Goal: Task Accomplishment & Management: Manage account settings

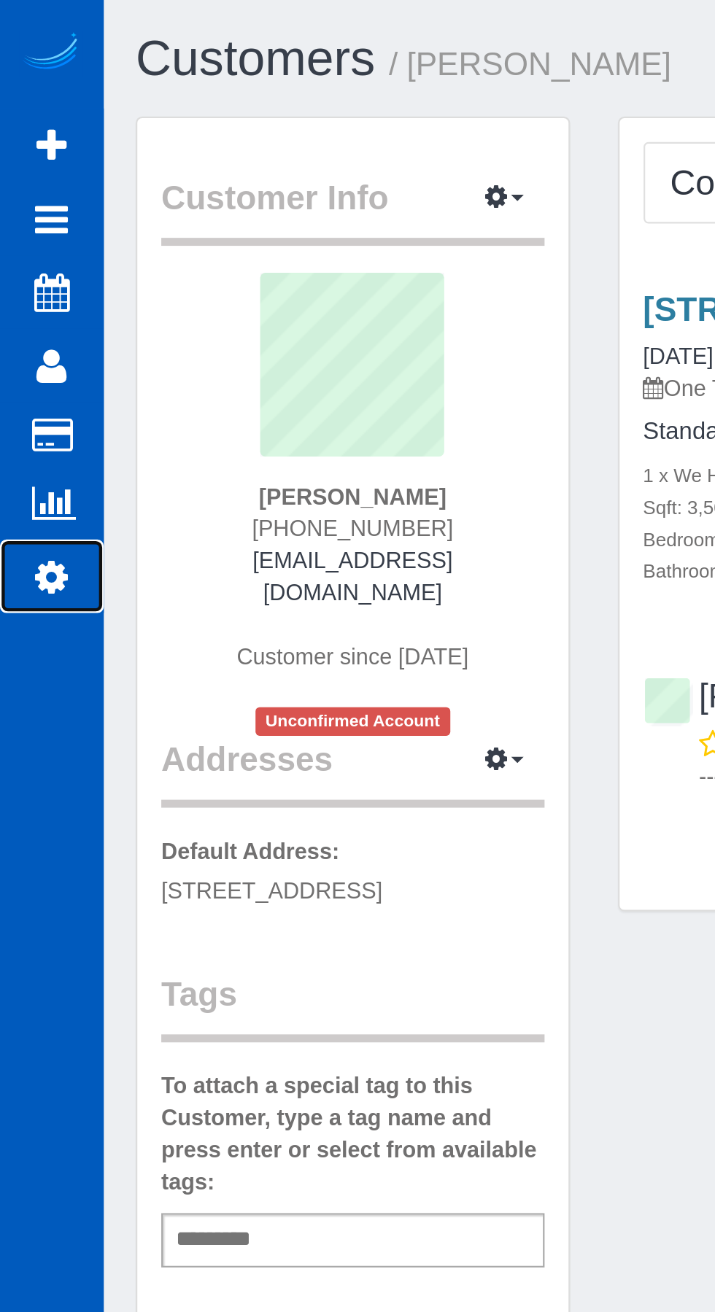
click at [18, 273] on link "Settings" at bounding box center [23, 264] width 47 height 34
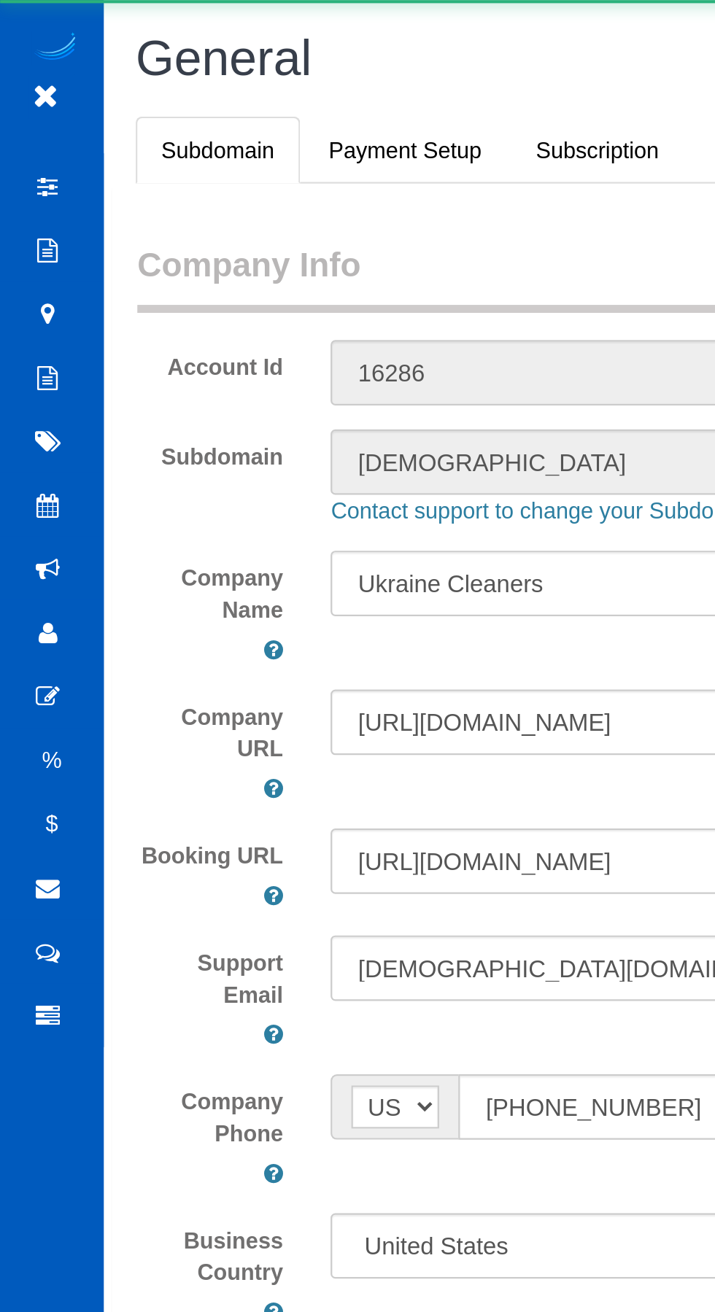
scroll to position [3463, 714]
select select "1"
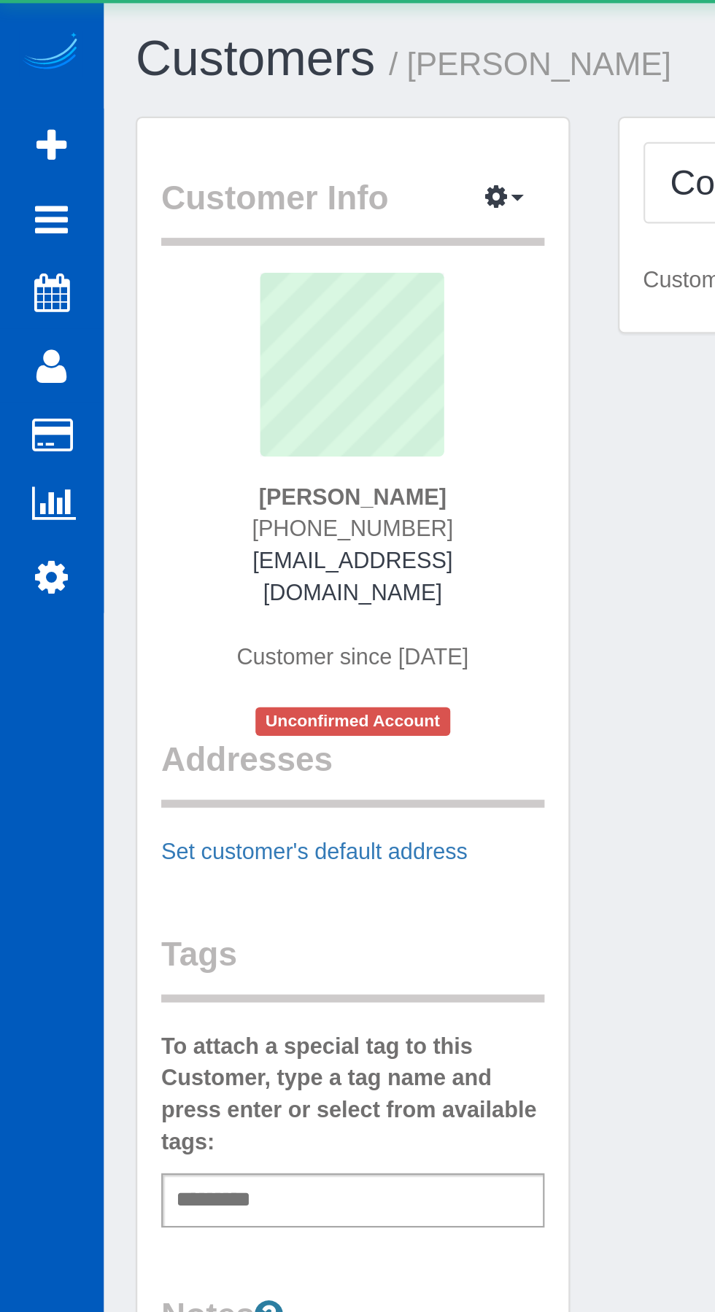
scroll to position [838, 714]
